Goal: Information Seeking & Learning: Compare options

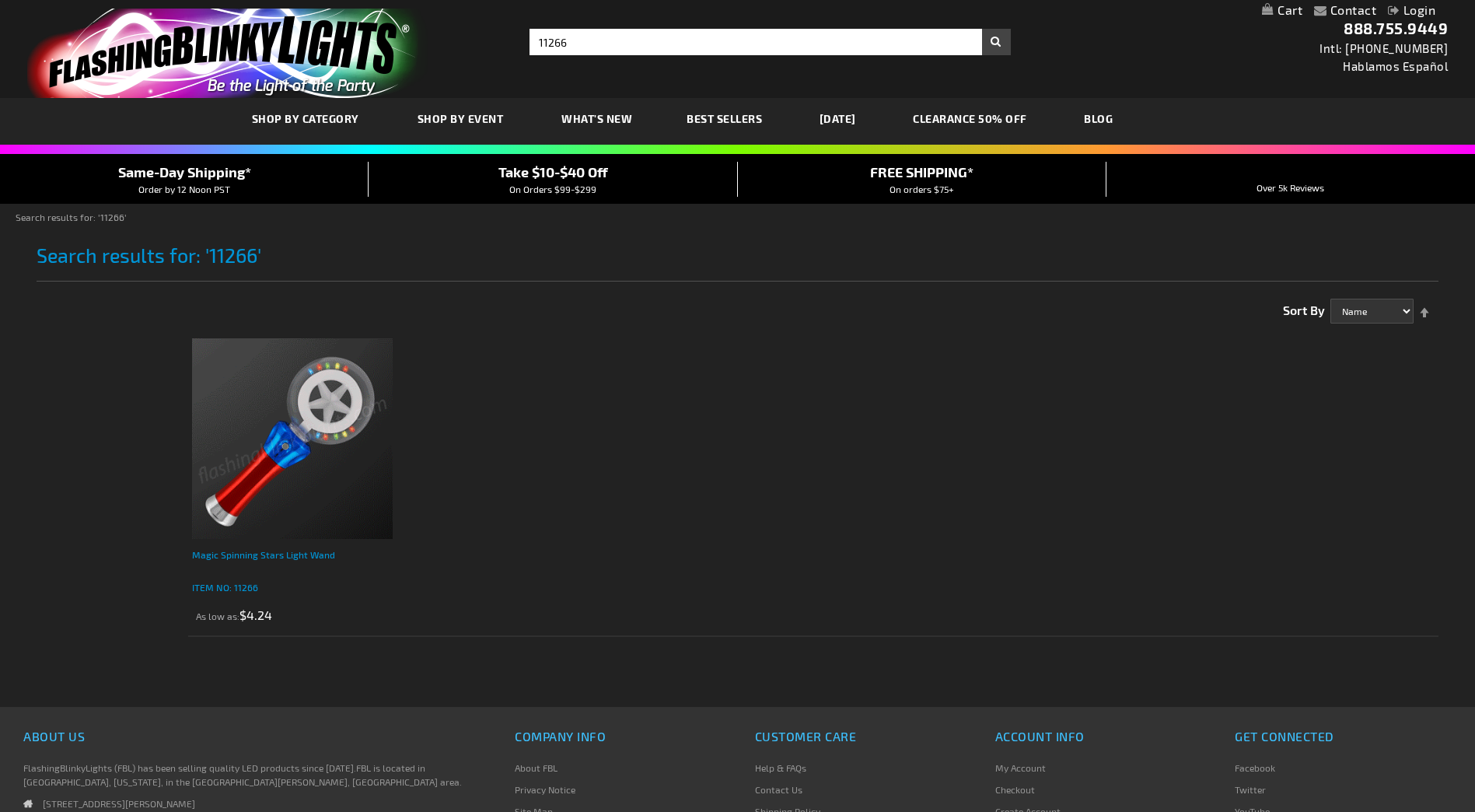
click at [241, 550] on div "Magic Spinning Stars Light Wand" at bounding box center [292, 562] width 200 height 31
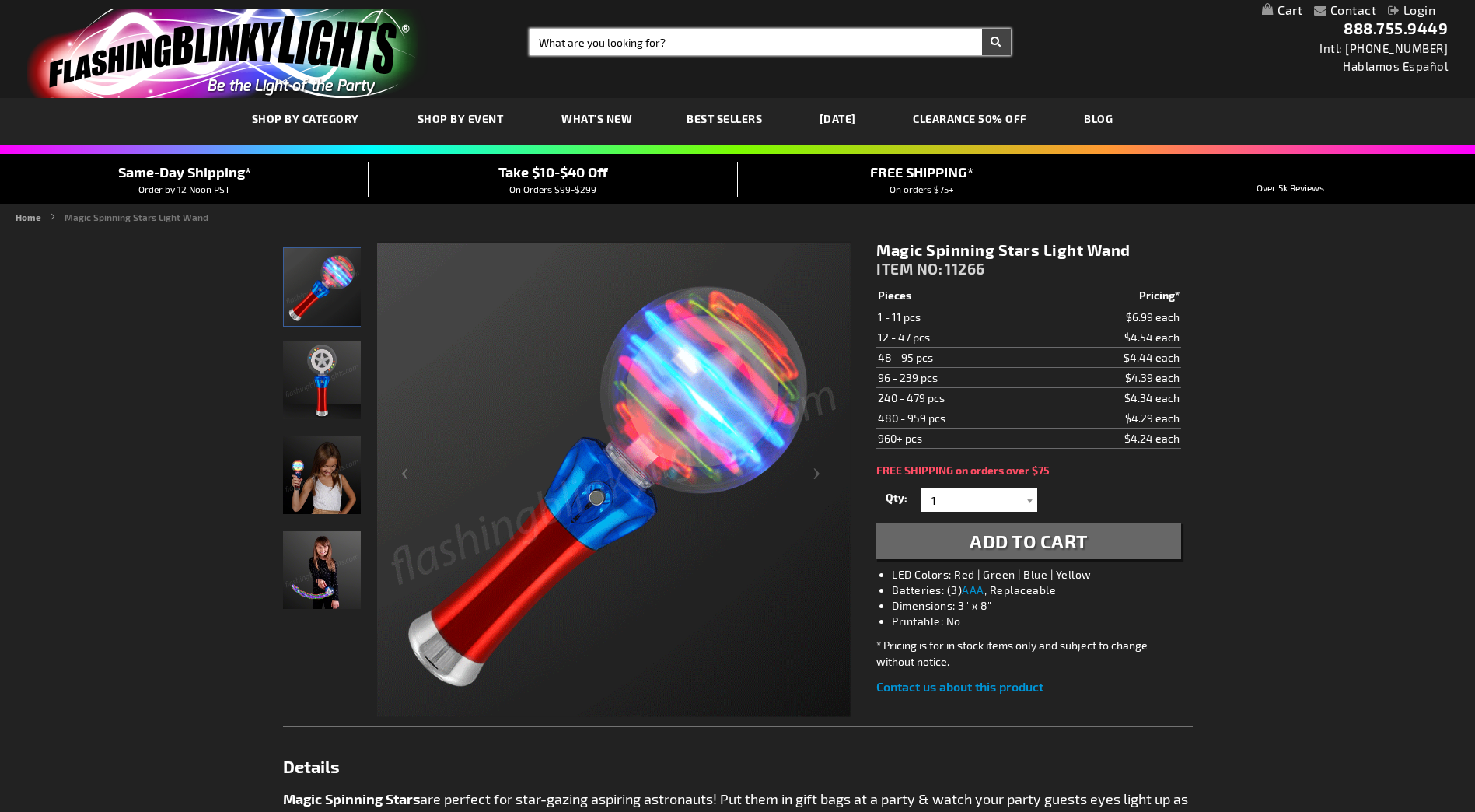
click at [593, 47] on input "Search" at bounding box center [770, 42] width 481 height 26
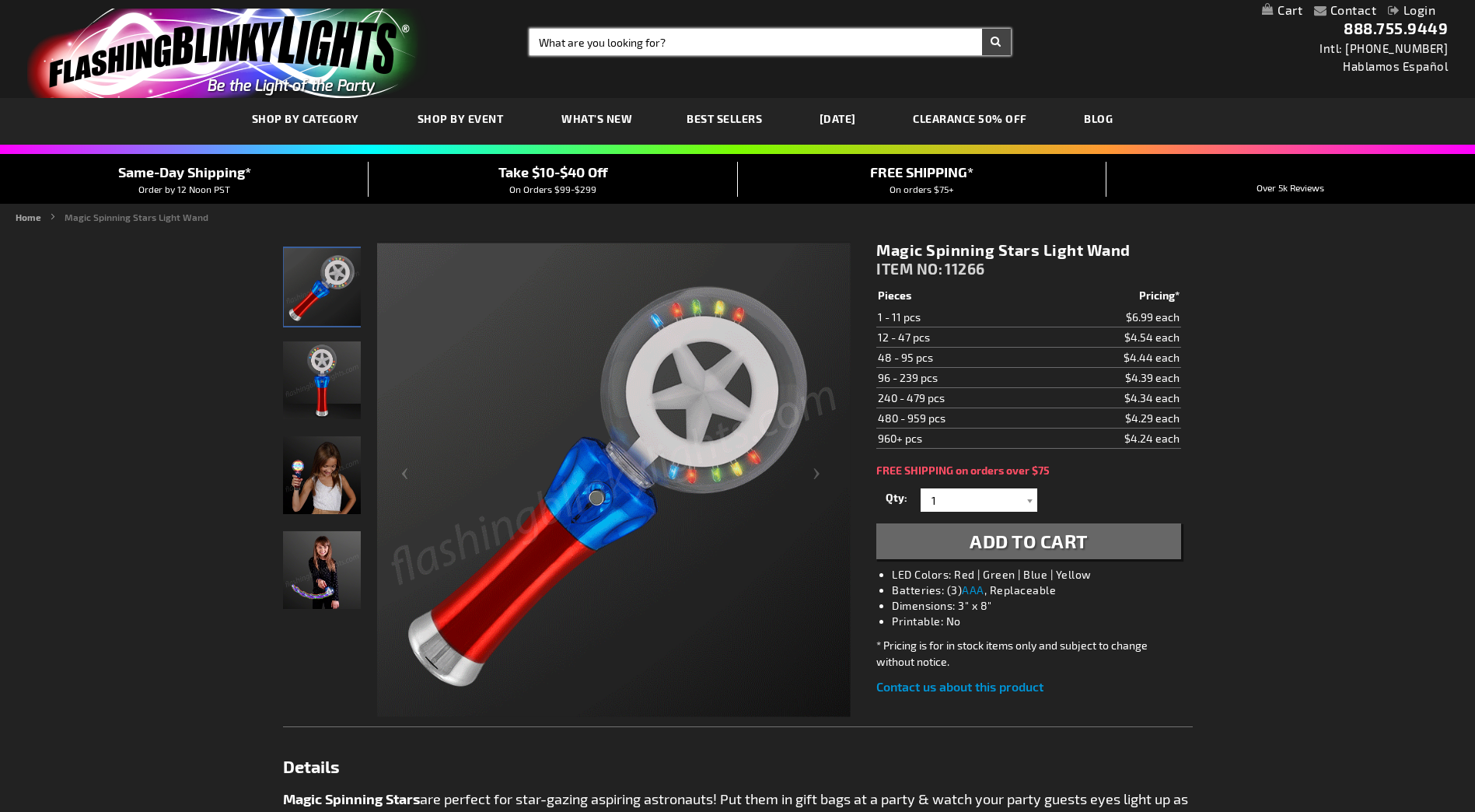
paste input "10365-RD"
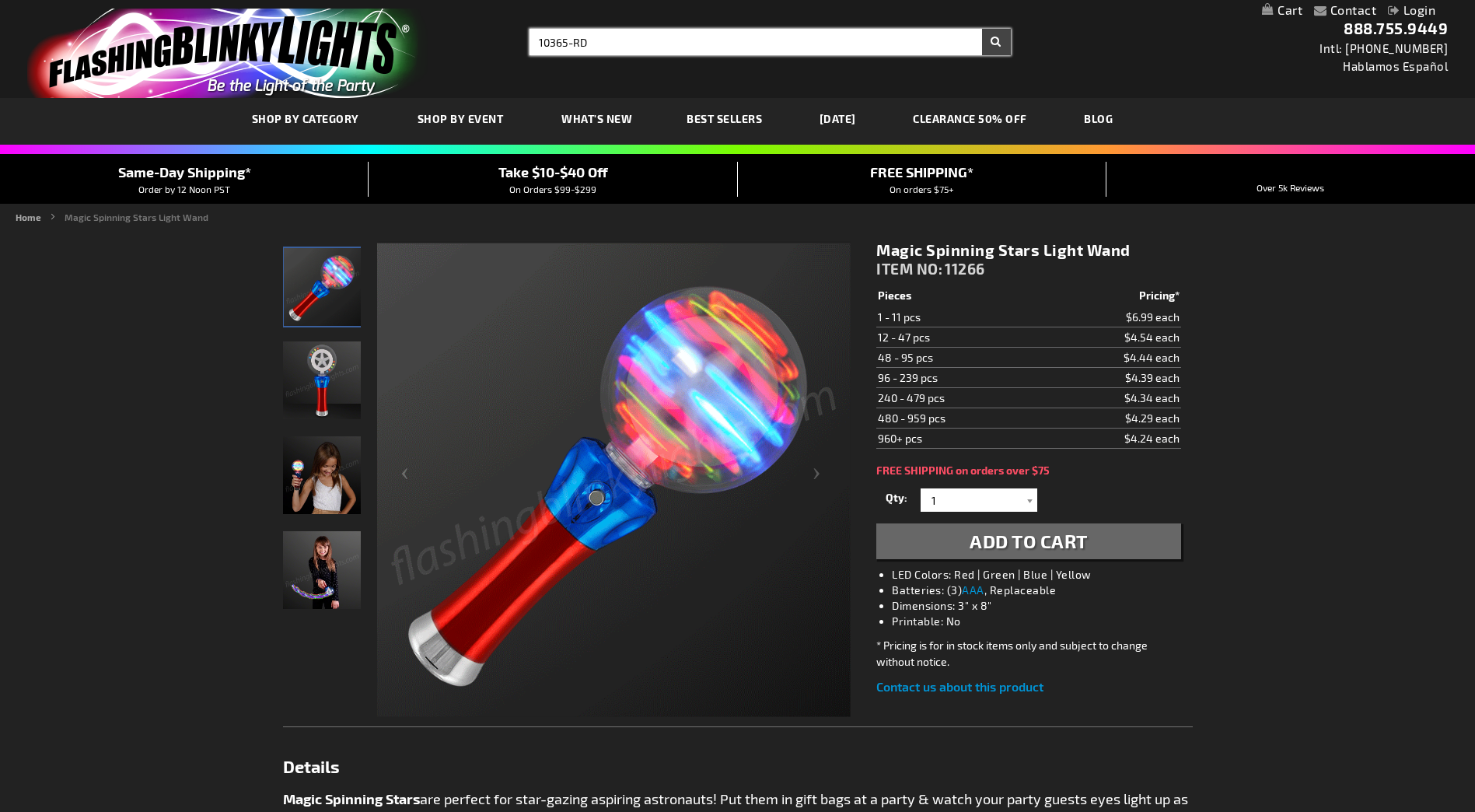
type input "10365-RD"
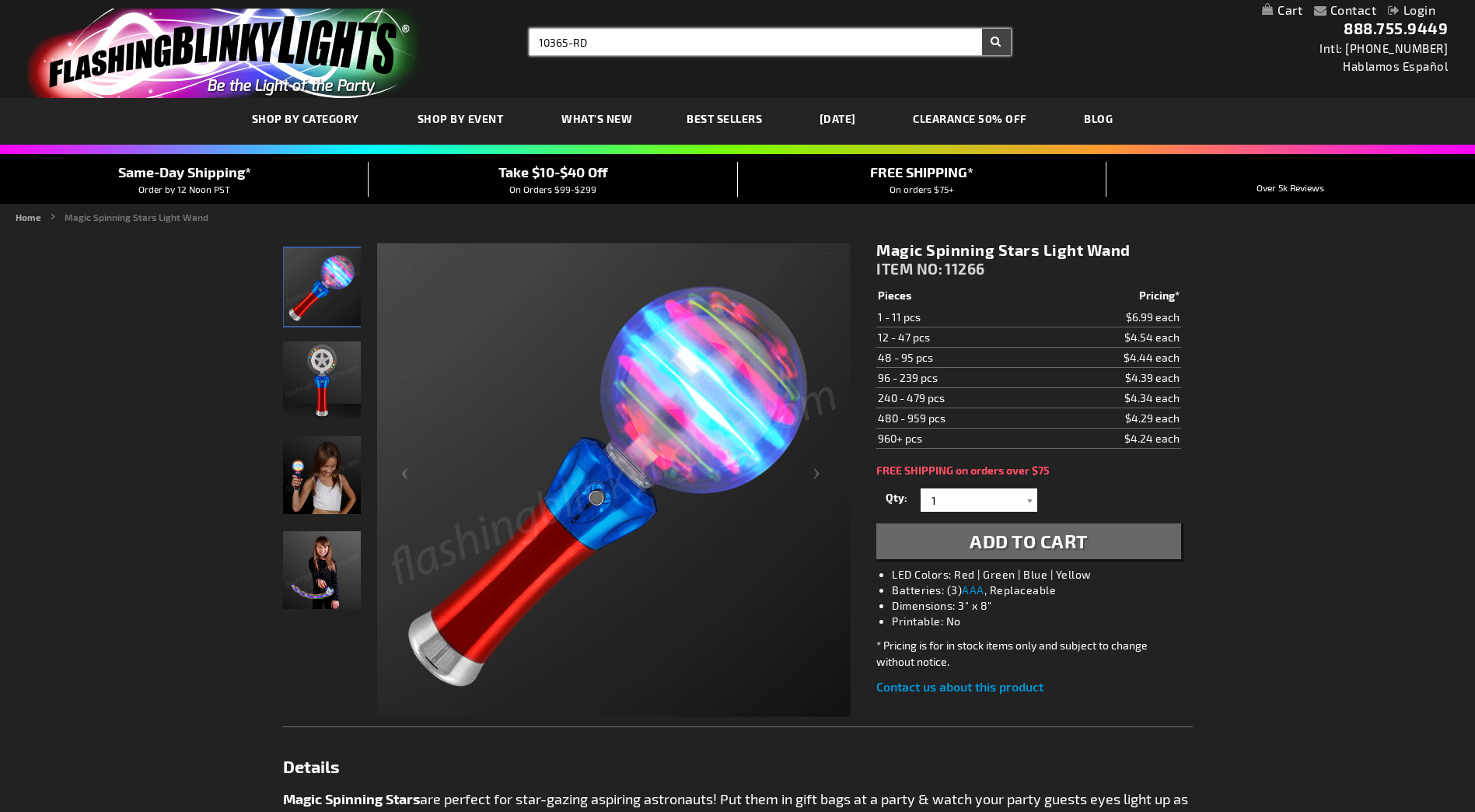
click at [982, 29] on button "Search" at bounding box center [996, 42] width 29 height 26
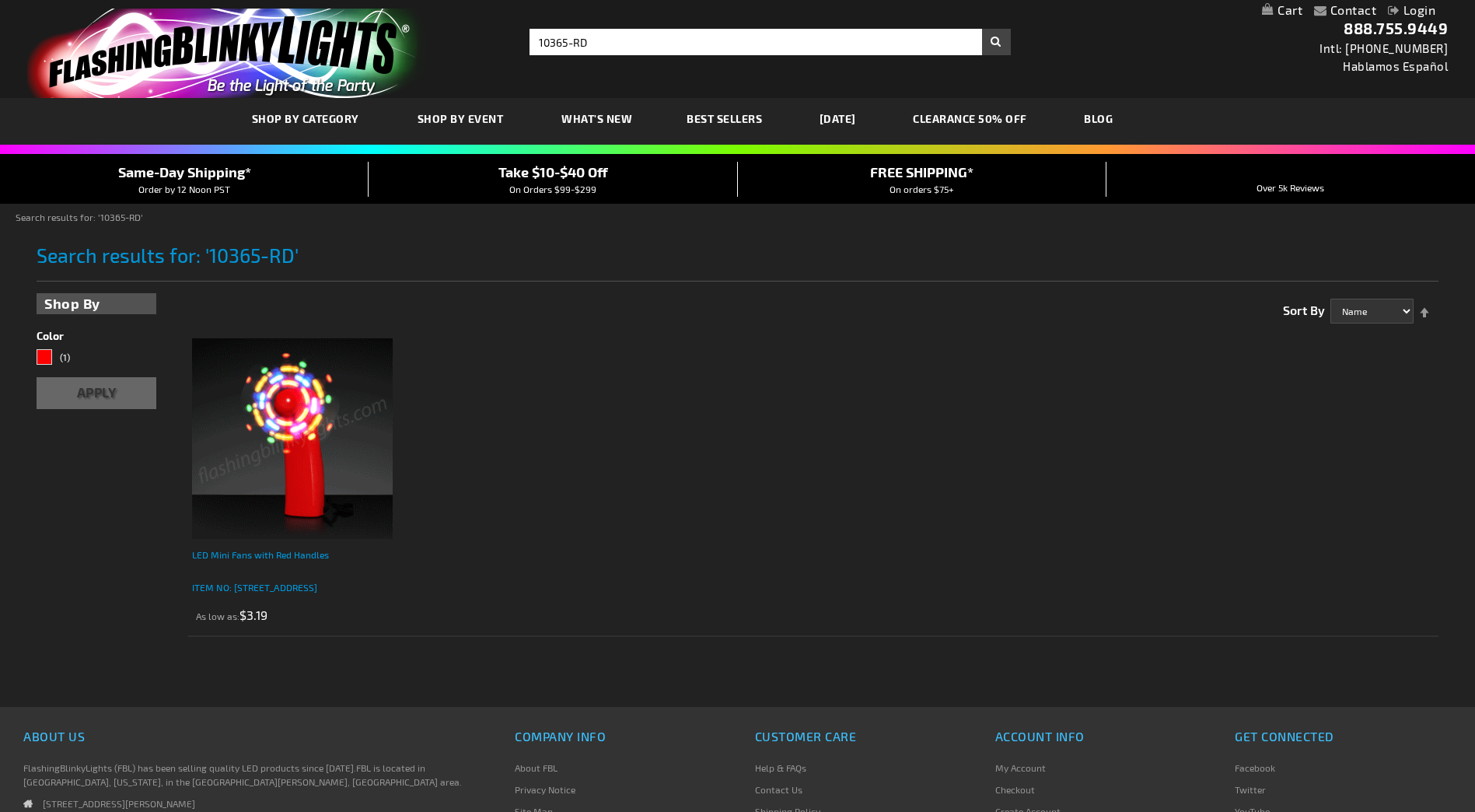
click at [265, 577] on div "LED Mini Fans with Red Handles" at bounding box center [292, 562] width 200 height 31
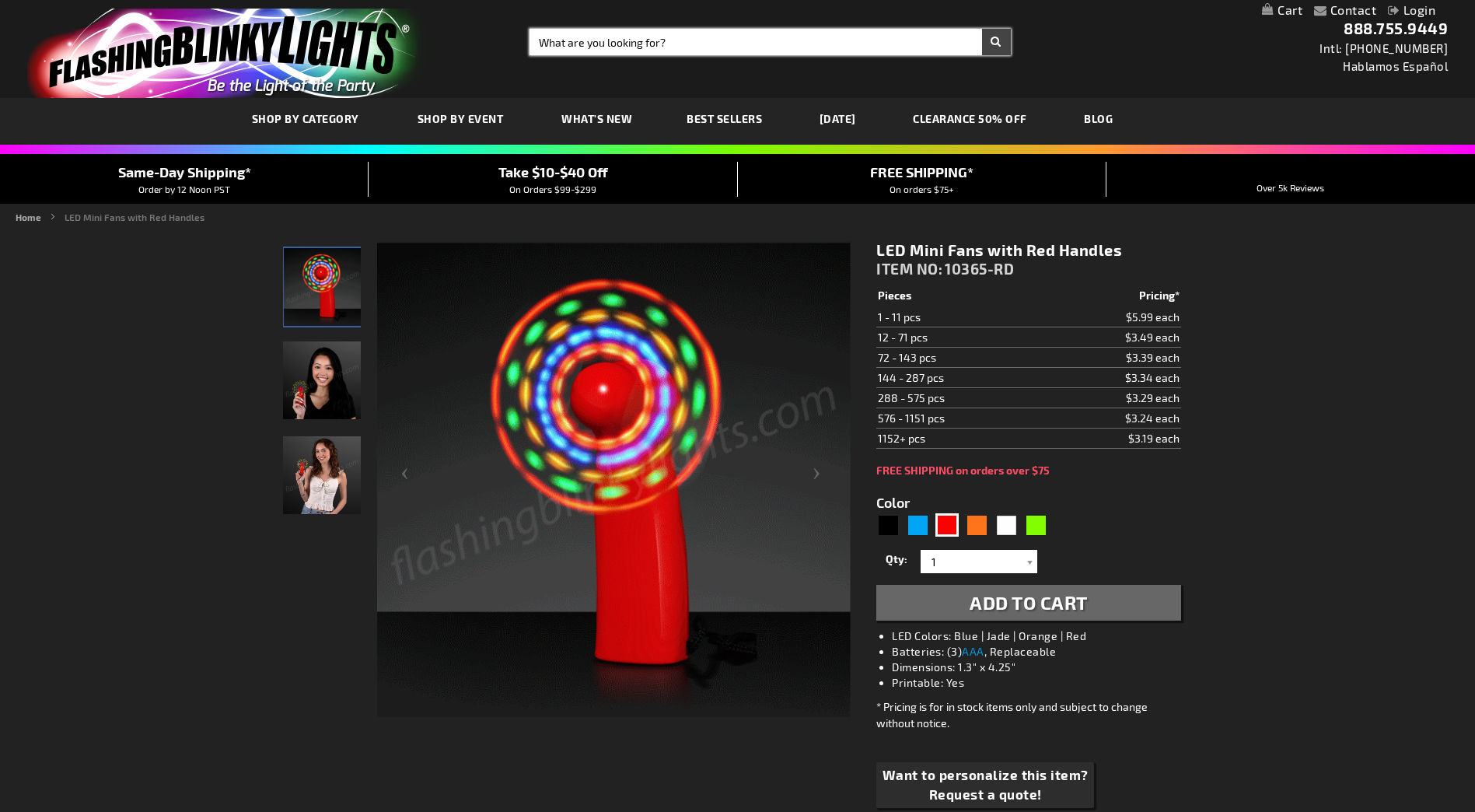
click at [661, 41] on input "Search" at bounding box center [770, 42] width 481 height 26
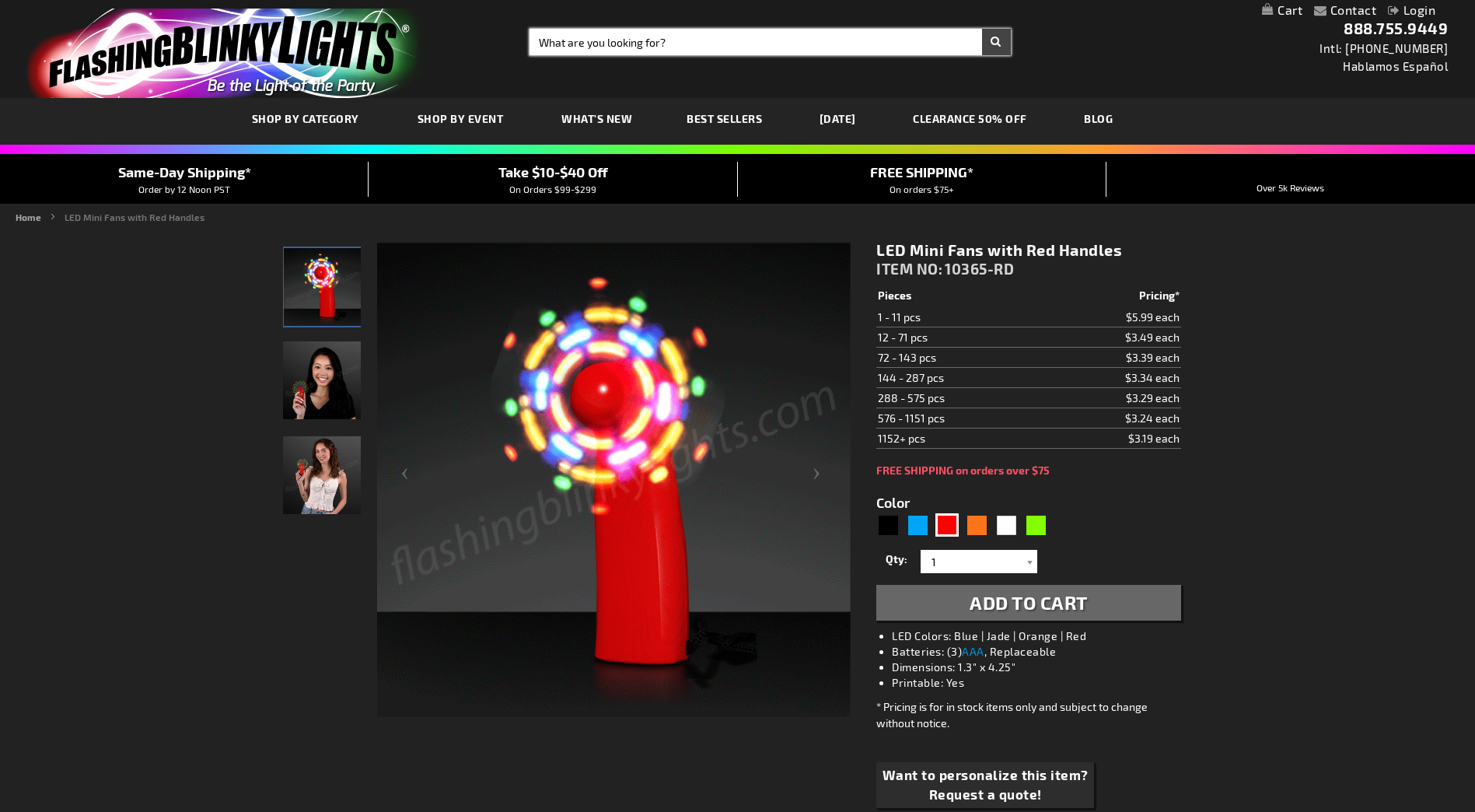
paste input "12680"
type input "12680"
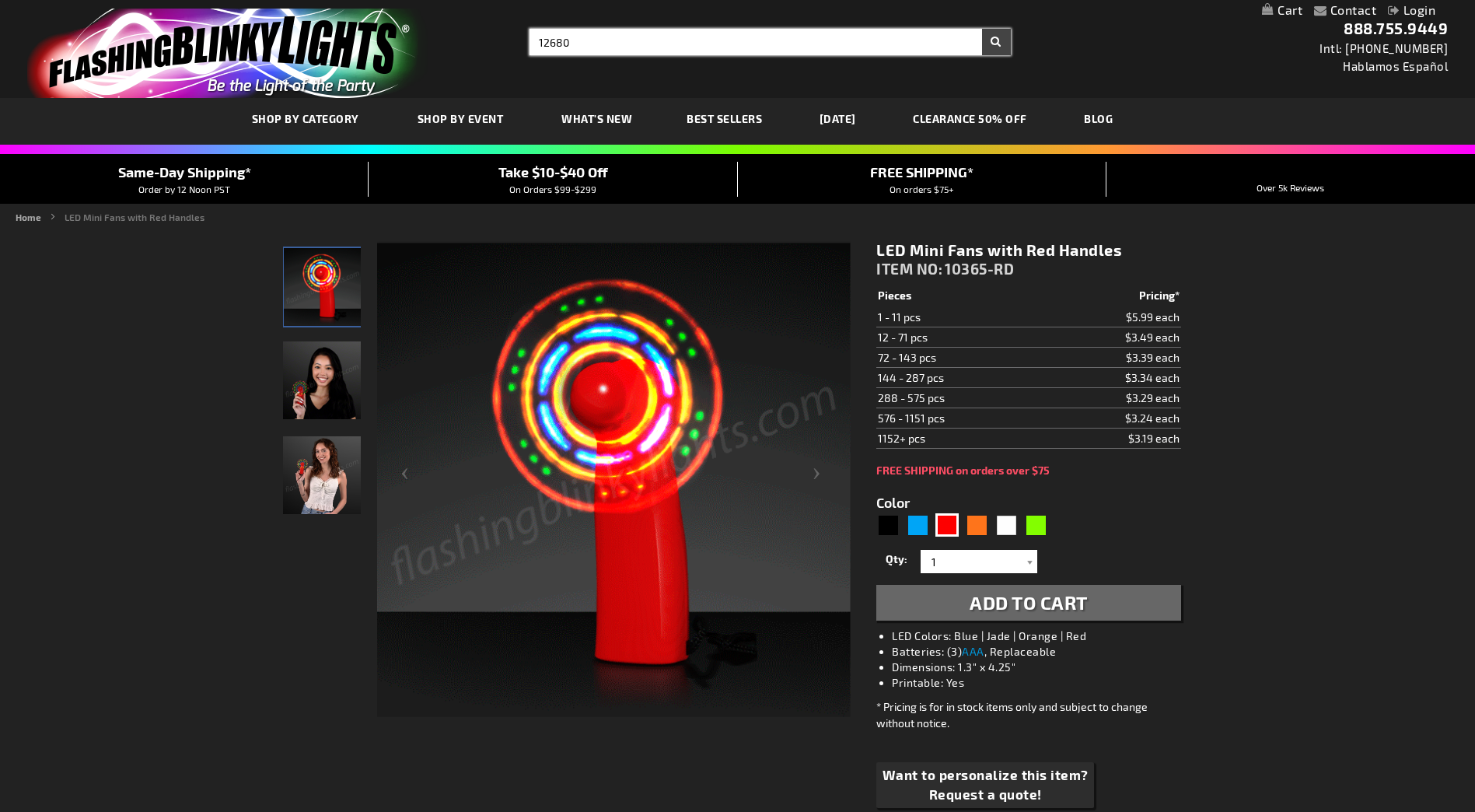
click at [982, 29] on button "Search" at bounding box center [996, 42] width 29 height 26
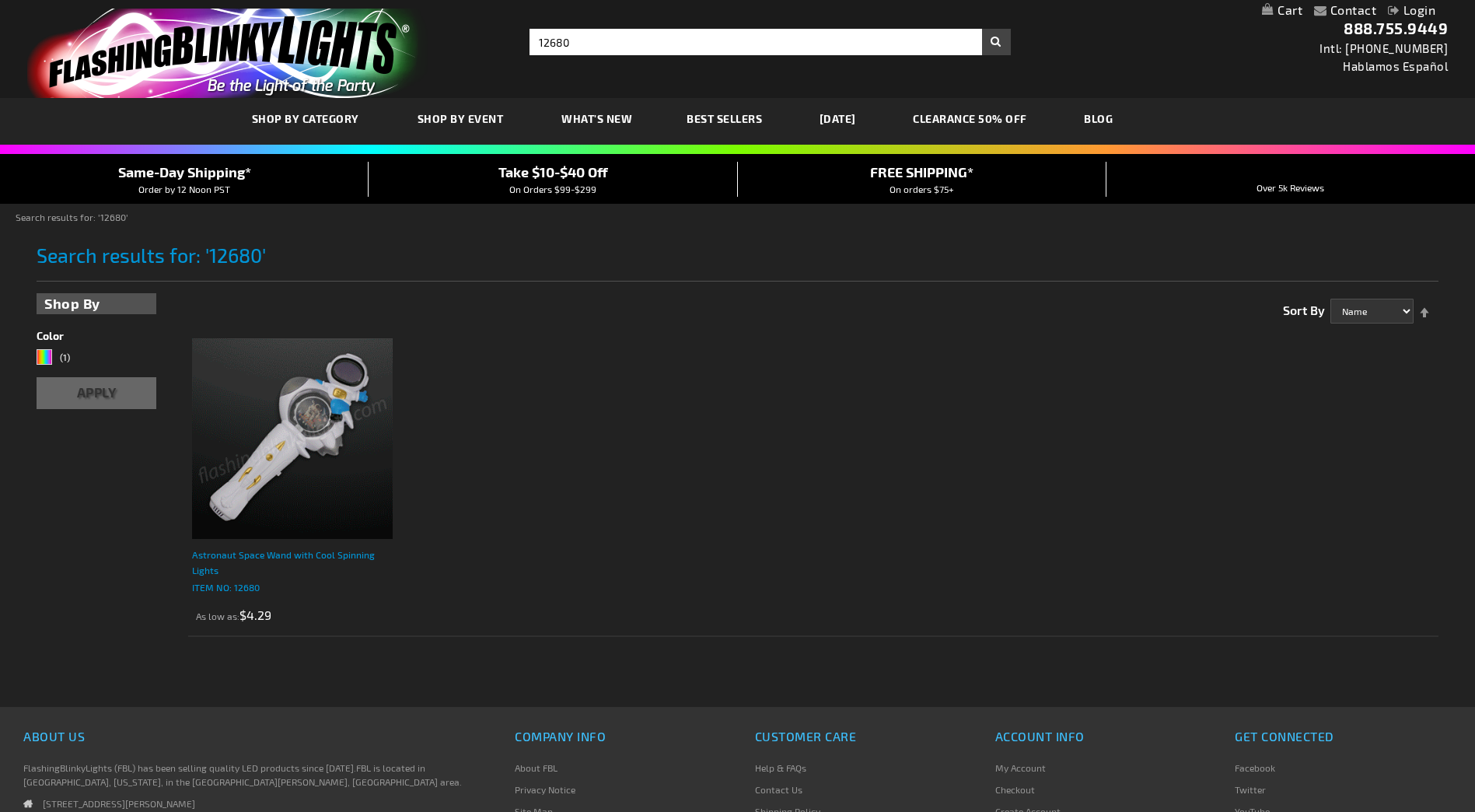
click at [239, 565] on div "Astronaut Space Wand with Cool Spinning Lights" at bounding box center [292, 562] width 200 height 31
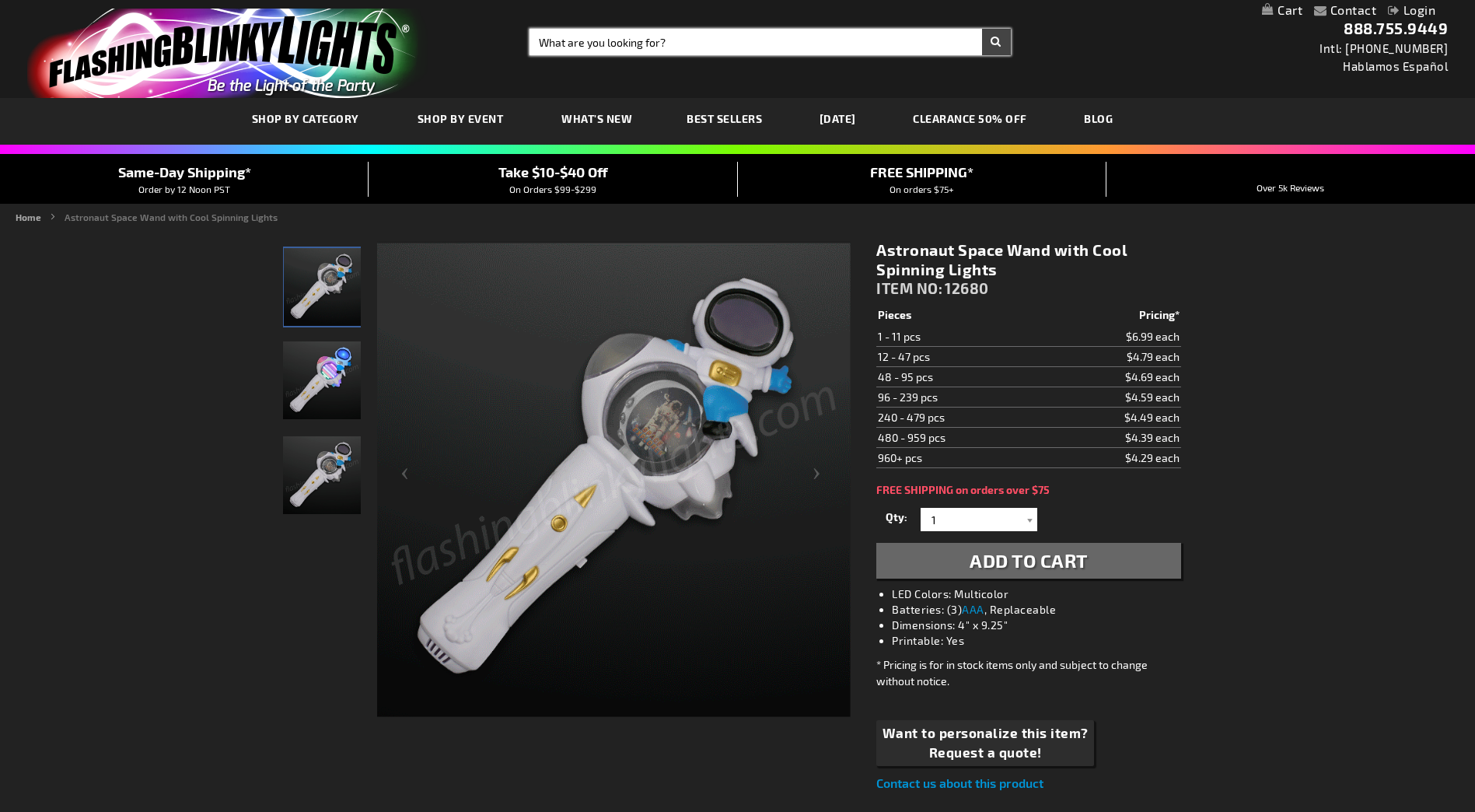
click at [593, 42] on input "Search" at bounding box center [770, 42] width 481 height 26
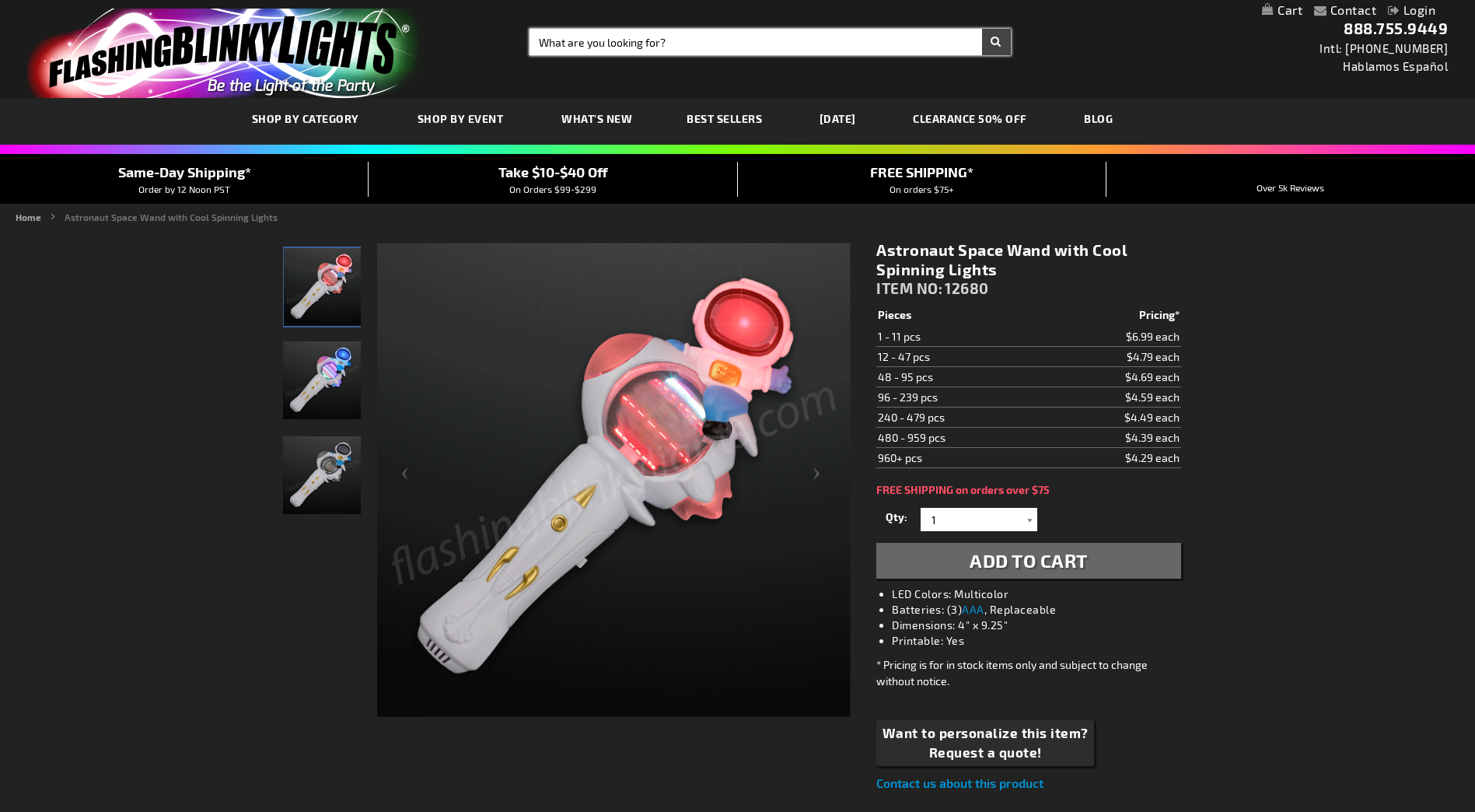
paste input "12650-BL"
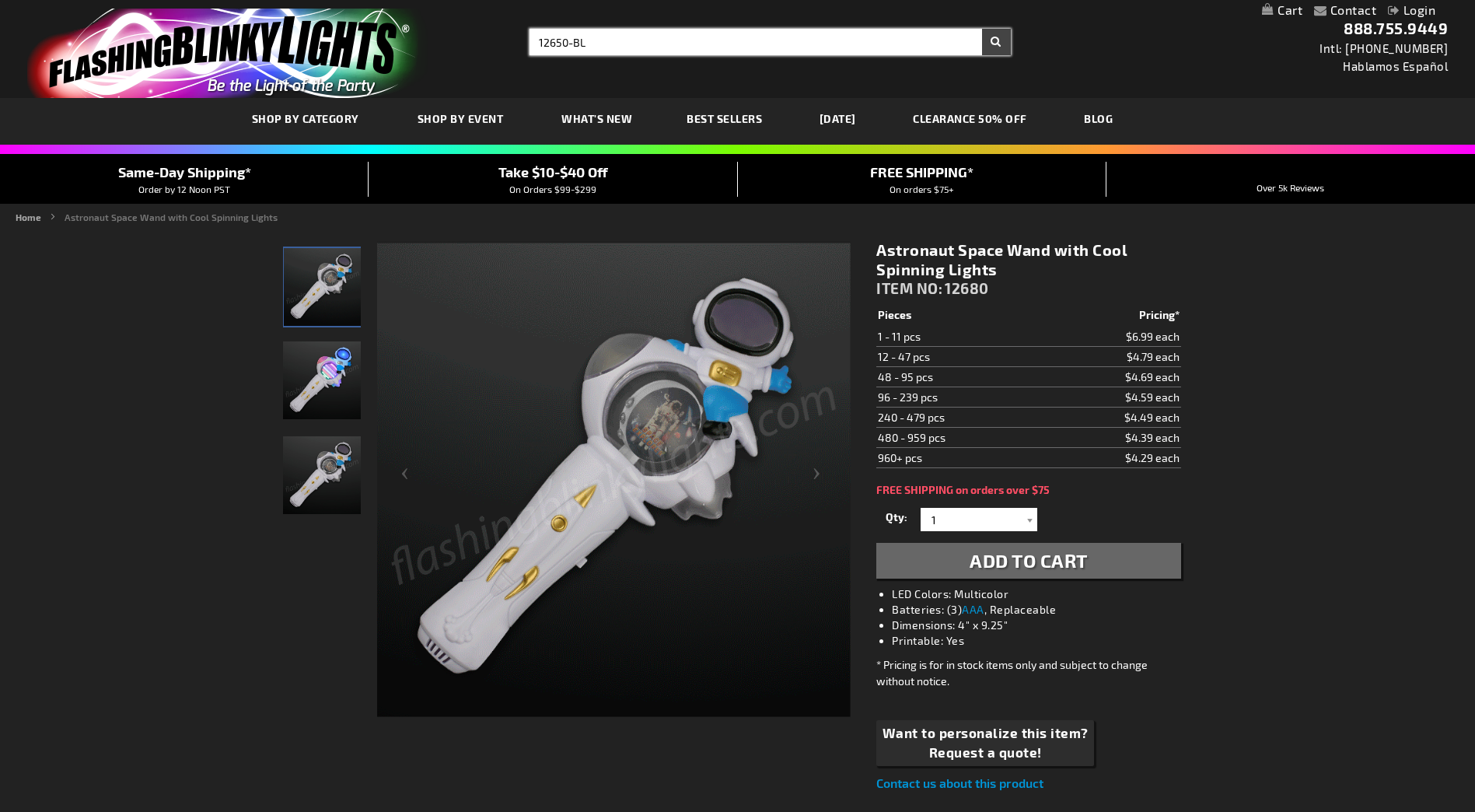
type input "12650-BL"
click at [982, 29] on button "Search" at bounding box center [996, 42] width 29 height 26
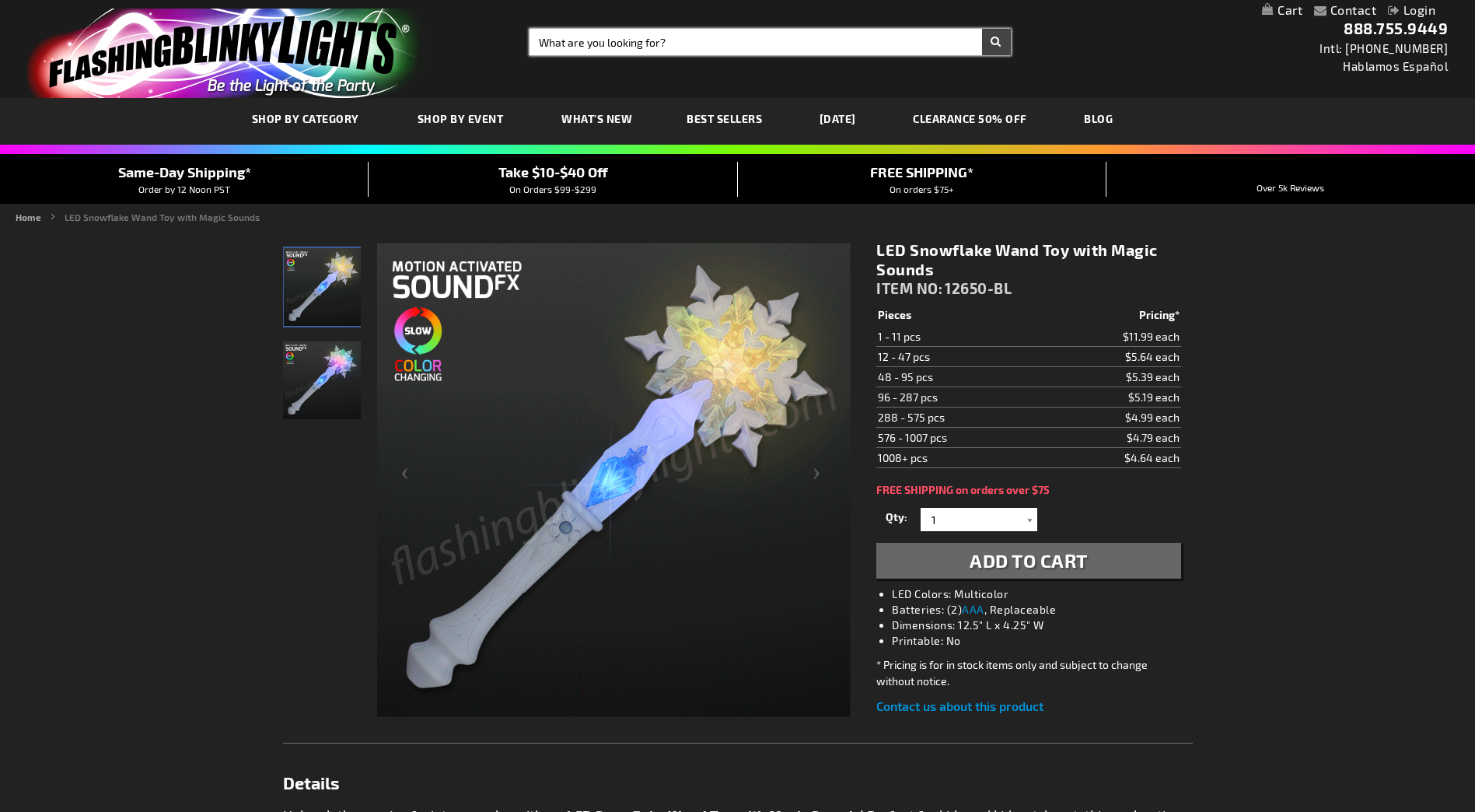
click at [580, 33] on input "Search" at bounding box center [770, 42] width 481 height 26
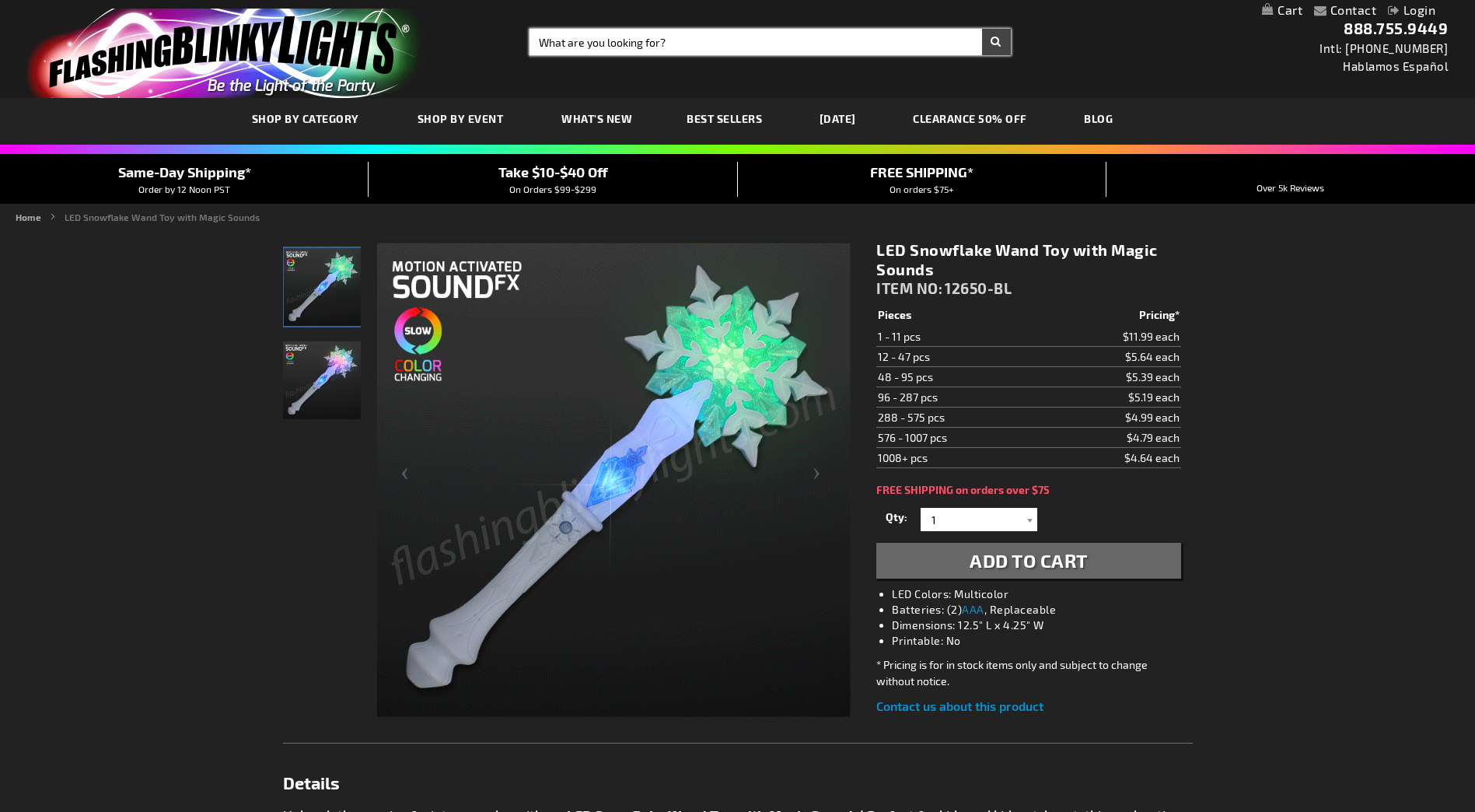
paste input "12650-PK"
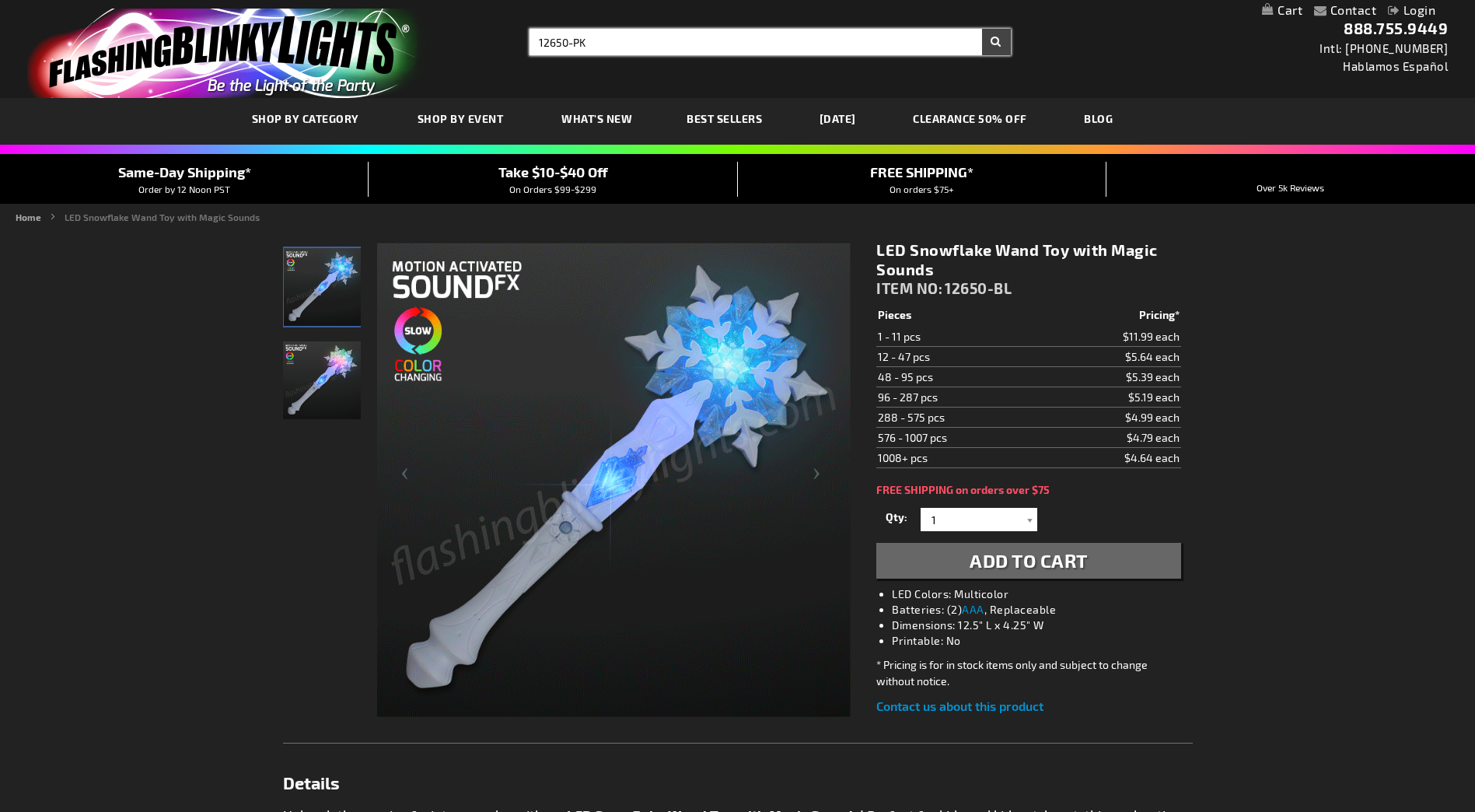
type input "12650-PK"
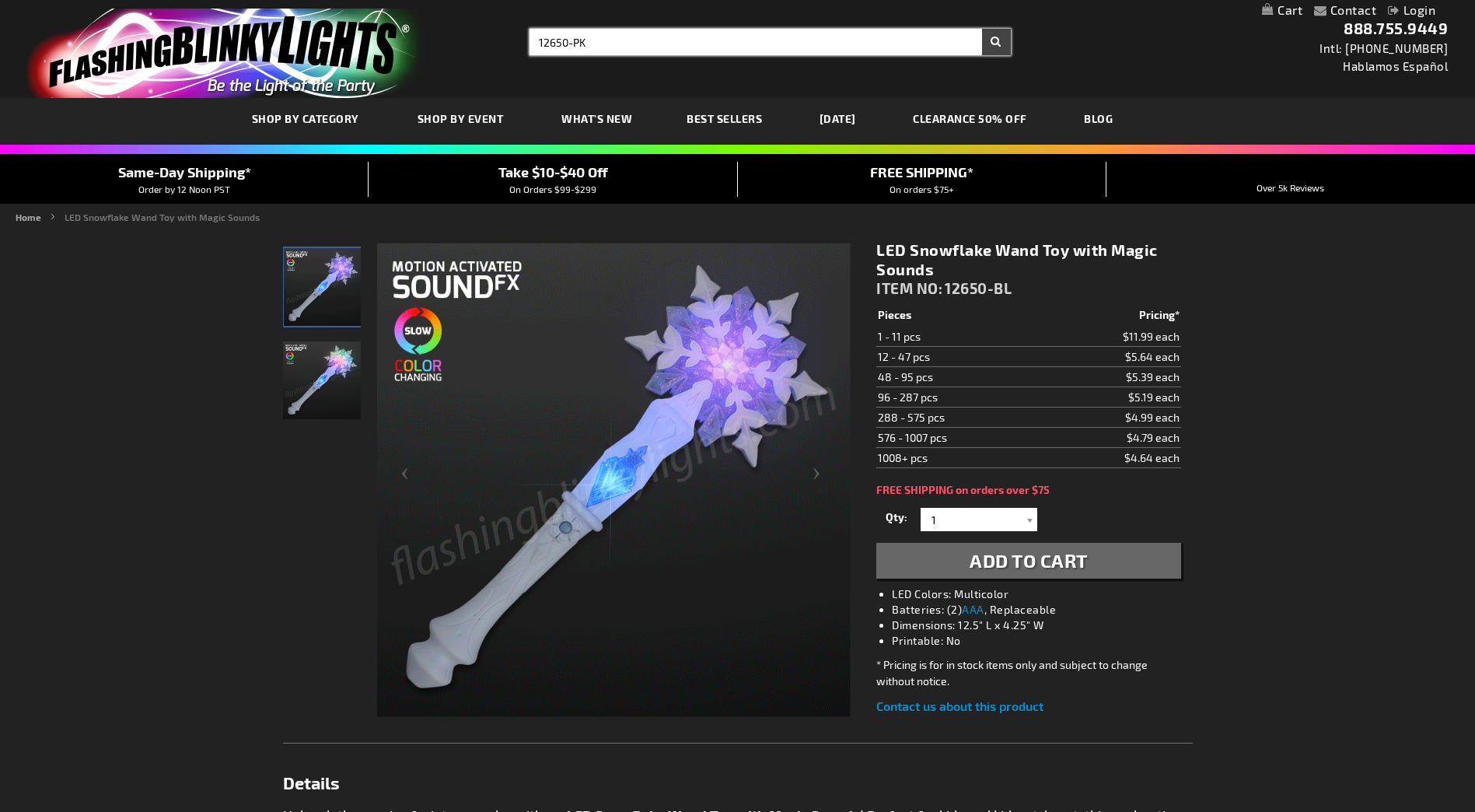
click at [982, 29] on button "Search" at bounding box center [996, 42] width 29 height 26
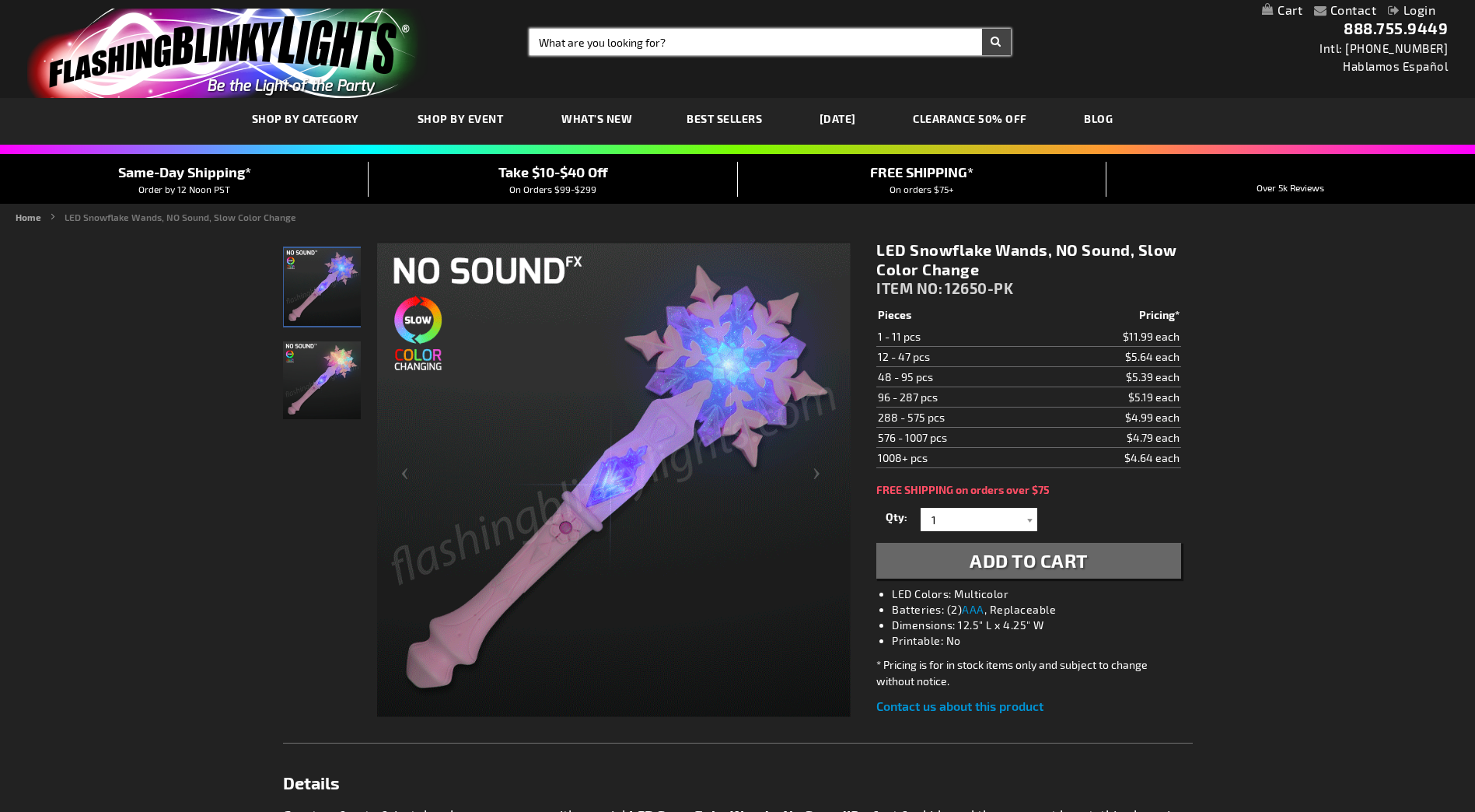
click at [567, 41] on input "Search" at bounding box center [770, 42] width 481 height 26
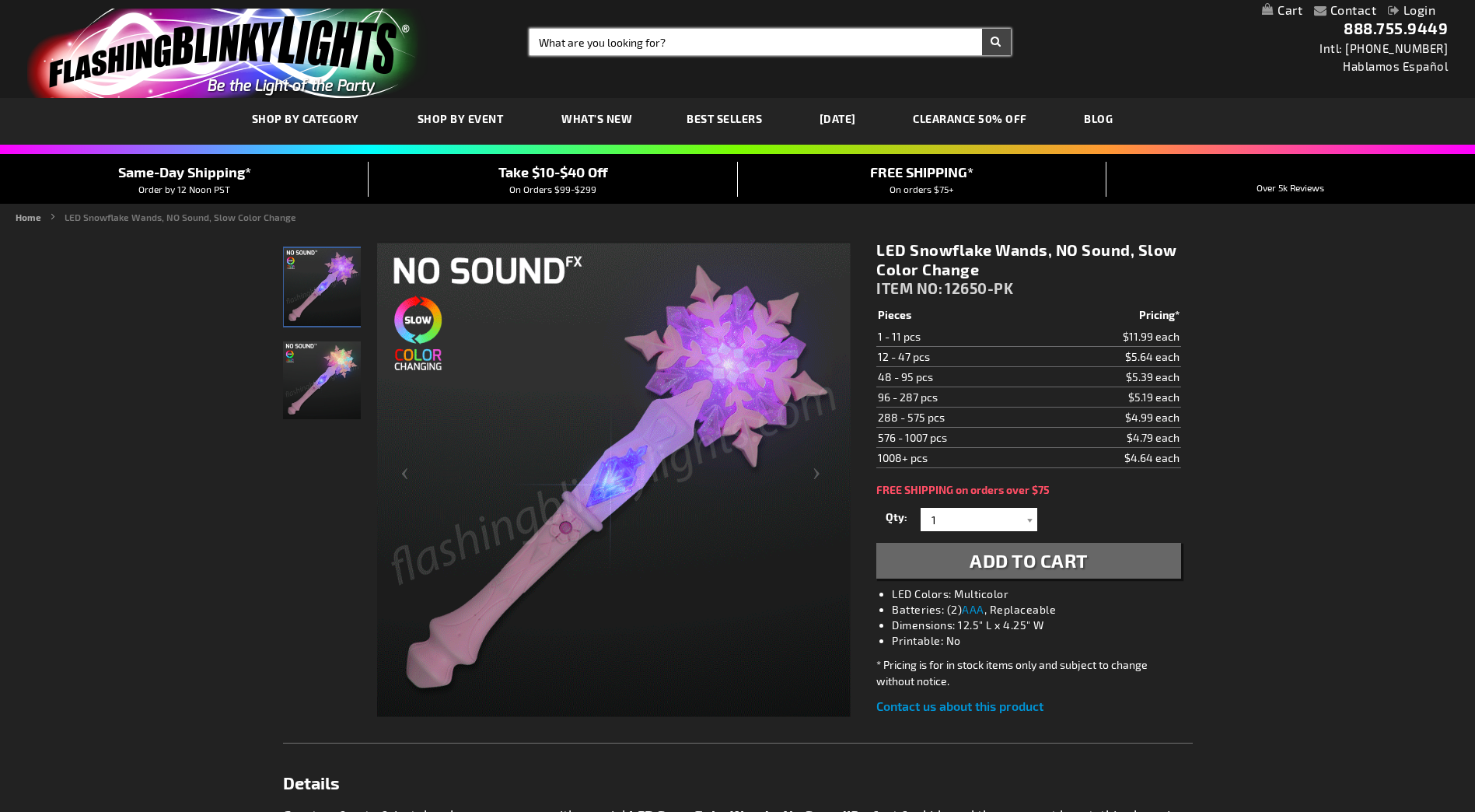
paste input "12188-MLT"
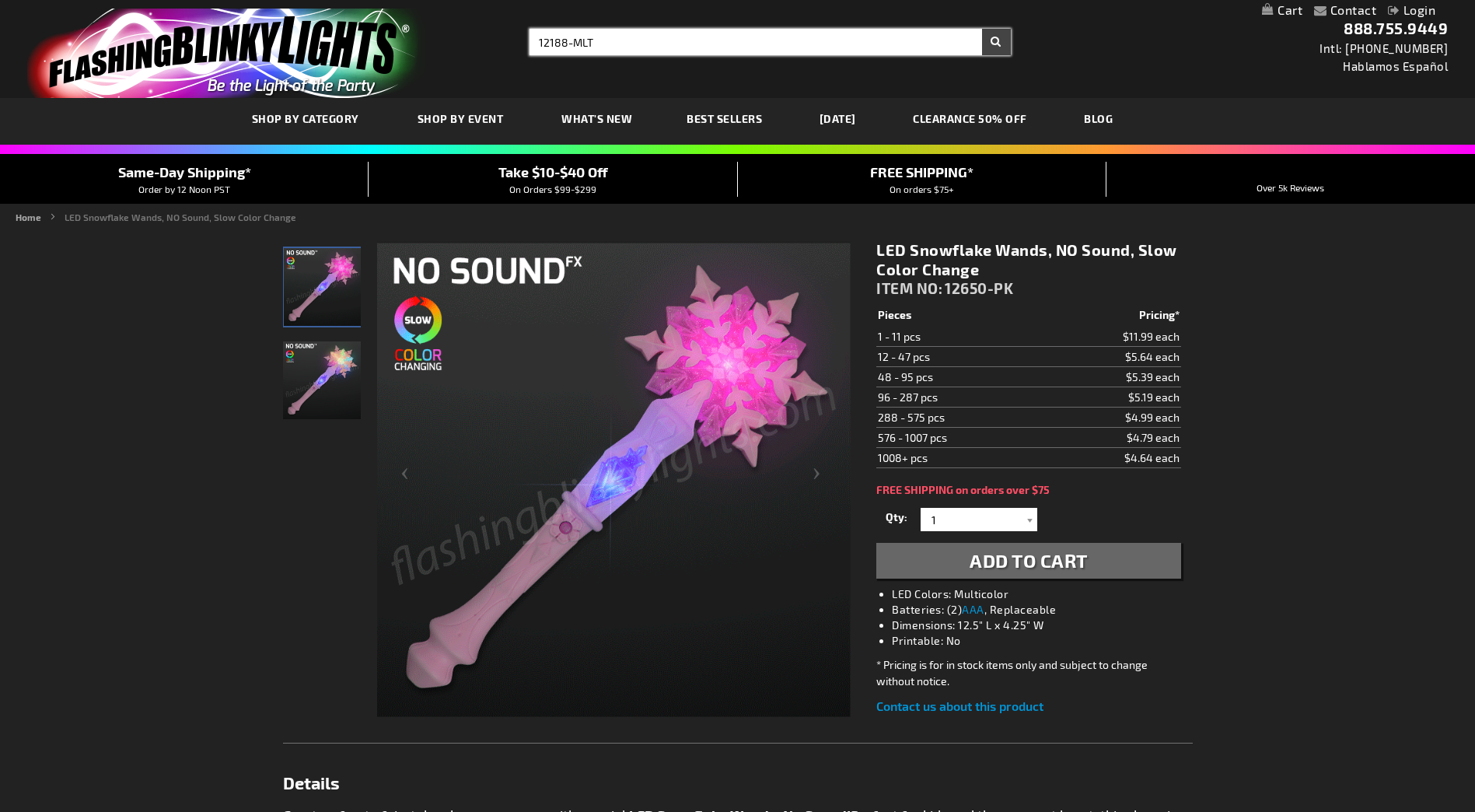
type input "12188-MLT"
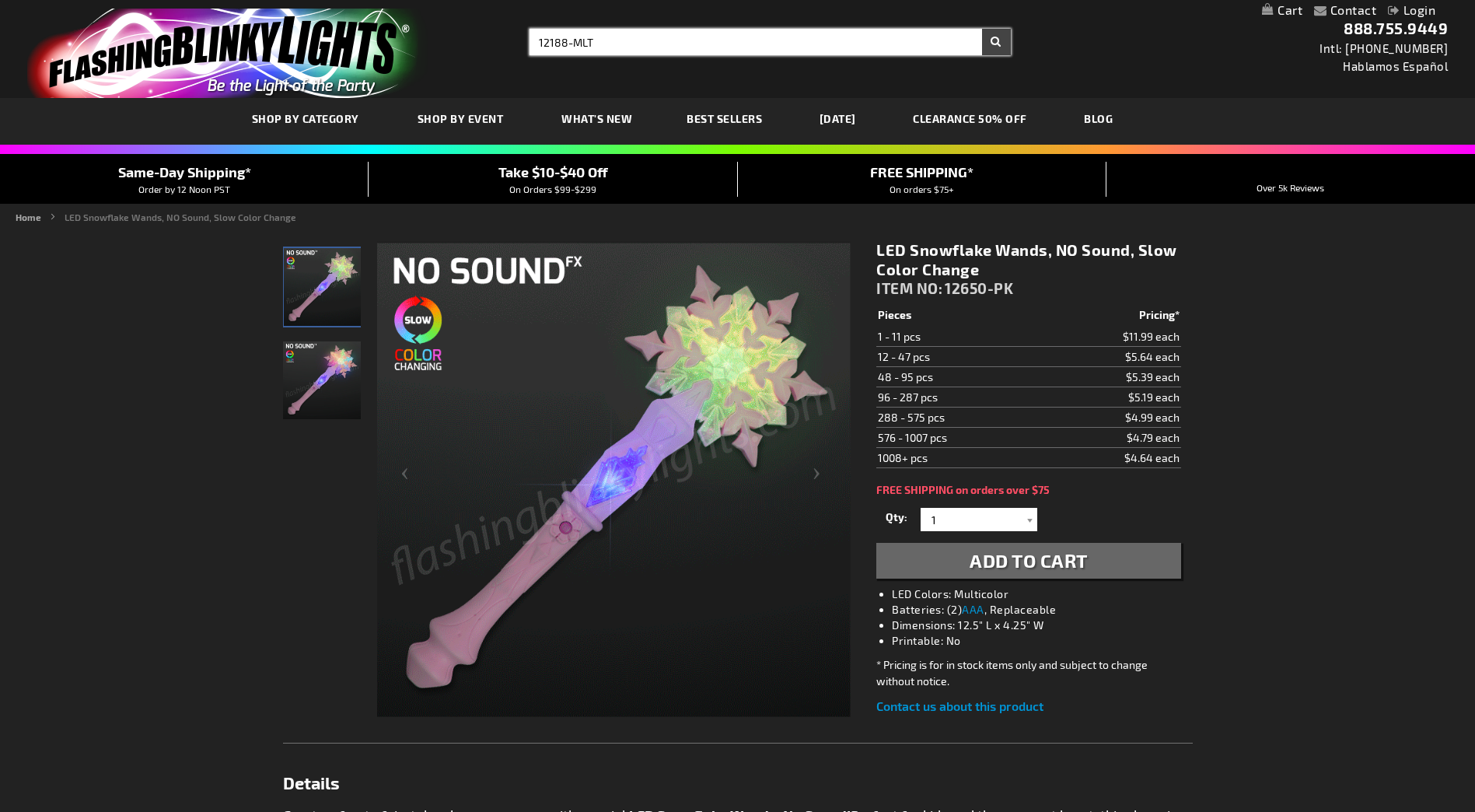
click at [982, 29] on button "Search" at bounding box center [996, 42] width 29 height 26
